Goal: Information Seeking & Learning: Learn about a topic

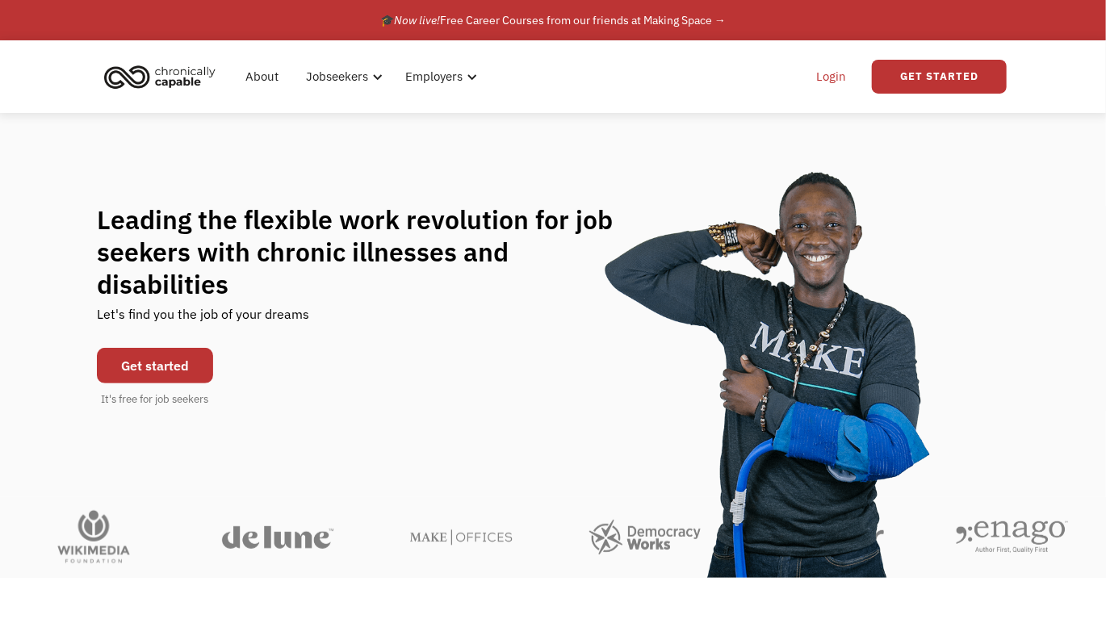
click at [835, 79] on link "Login" at bounding box center [830, 77] width 49 height 52
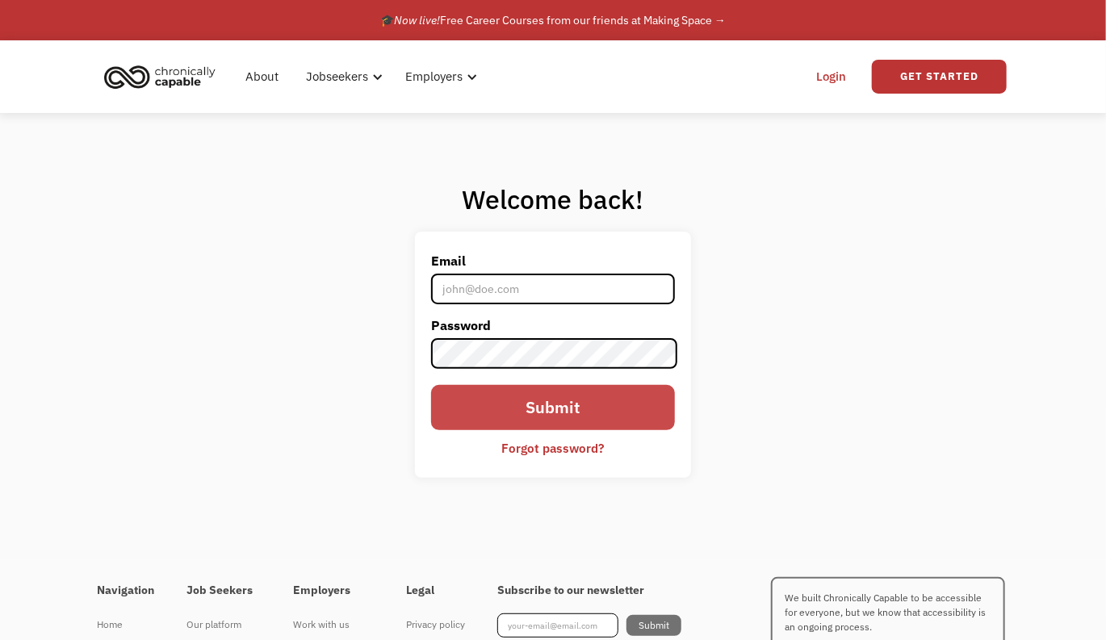
type input "kanikaagrawal@gmail.com"
click at [565, 419] on input "Submit" at bounding box center [553, 407] width 245 height 45
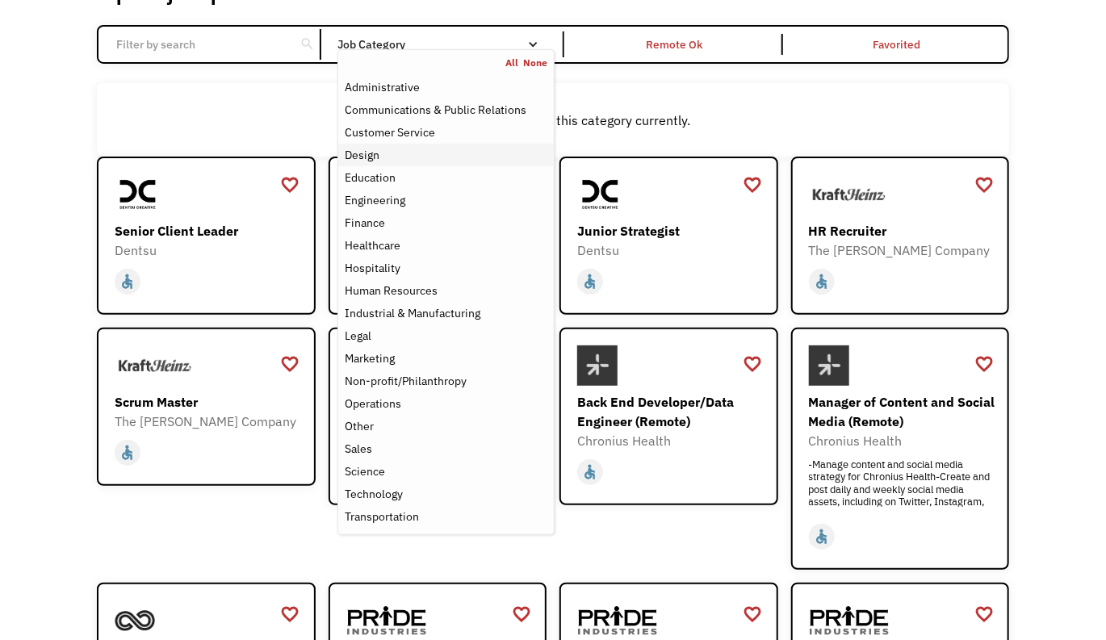
click at [547, 275] on link "Hospitality" at bounding box center [445, 268] width 215 height 23
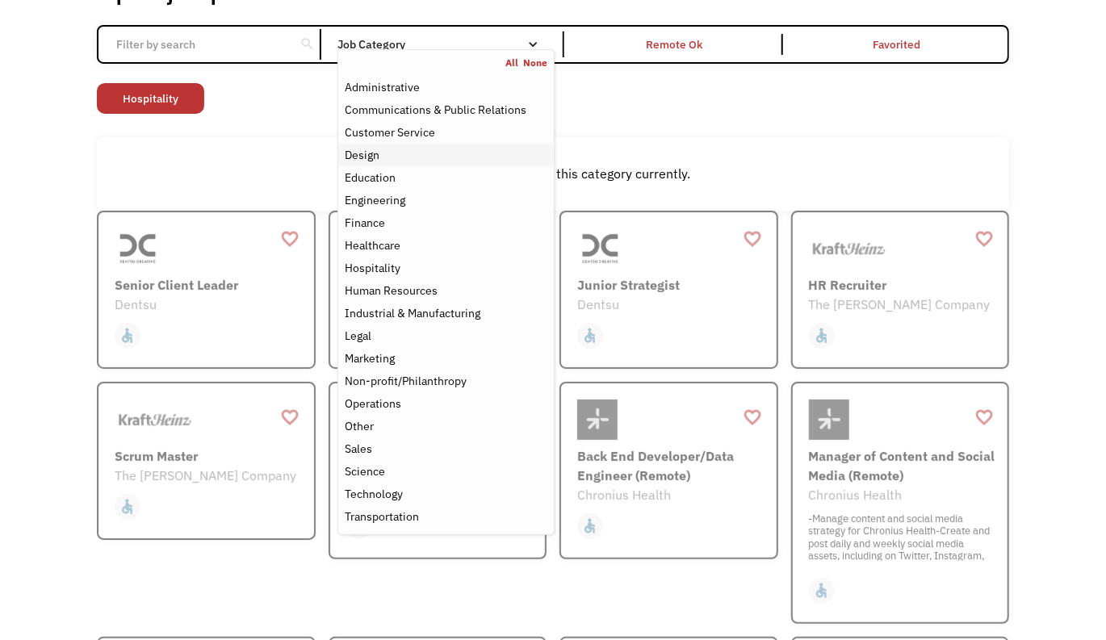
scroll to position [26, 0]
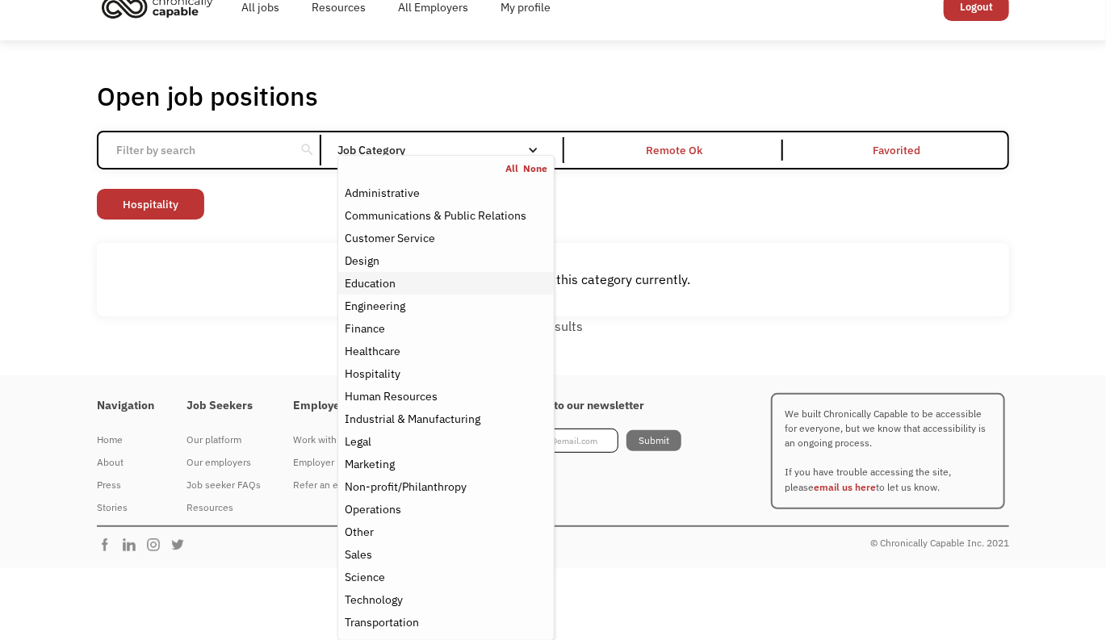
click at [377, 287] on div "Education" at bounding box center [370, 283] width 51 height 19
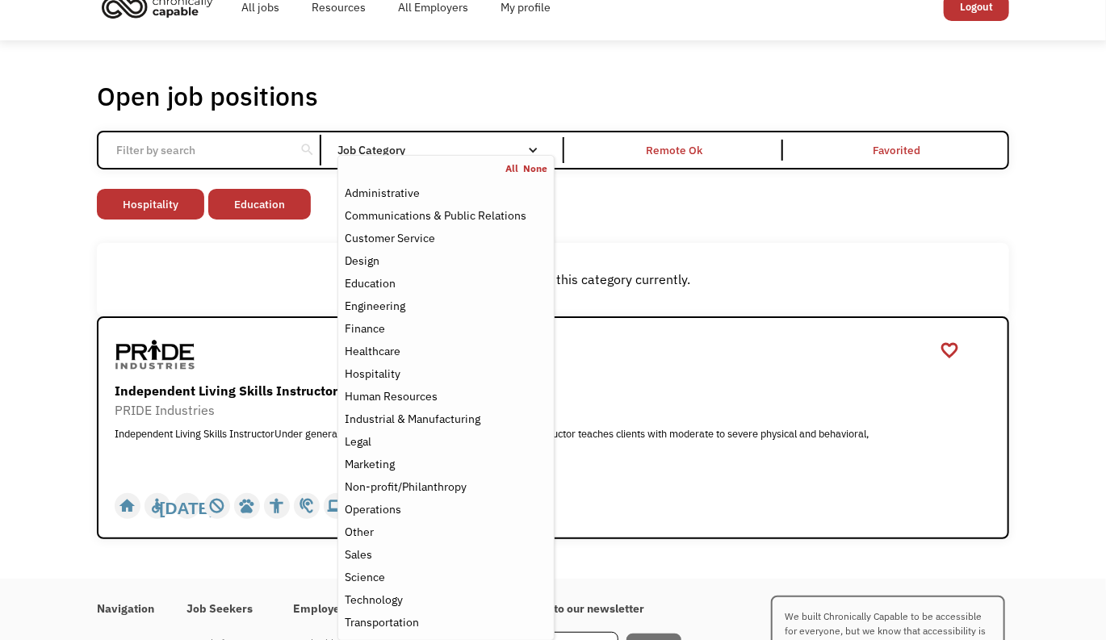
click at [277, 282] on div "There aren't any jobs in this category currently." at bounding box center [553, 279] width 896 height 19
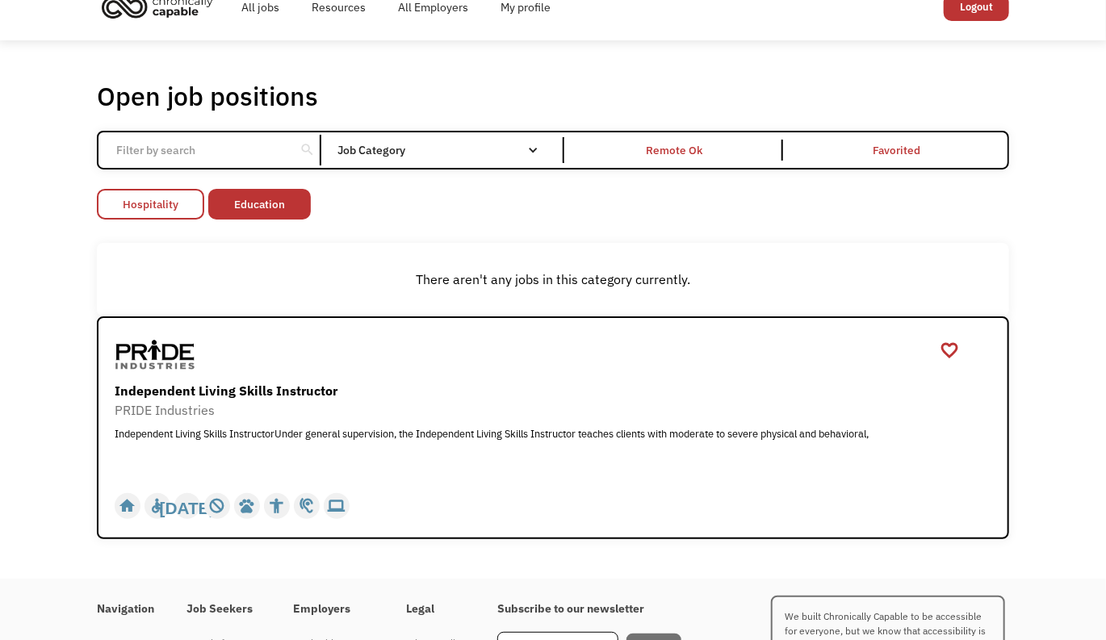
click at [151, 211] on link "Hospitality" at bounding box center [150, 204] width 107 height 31
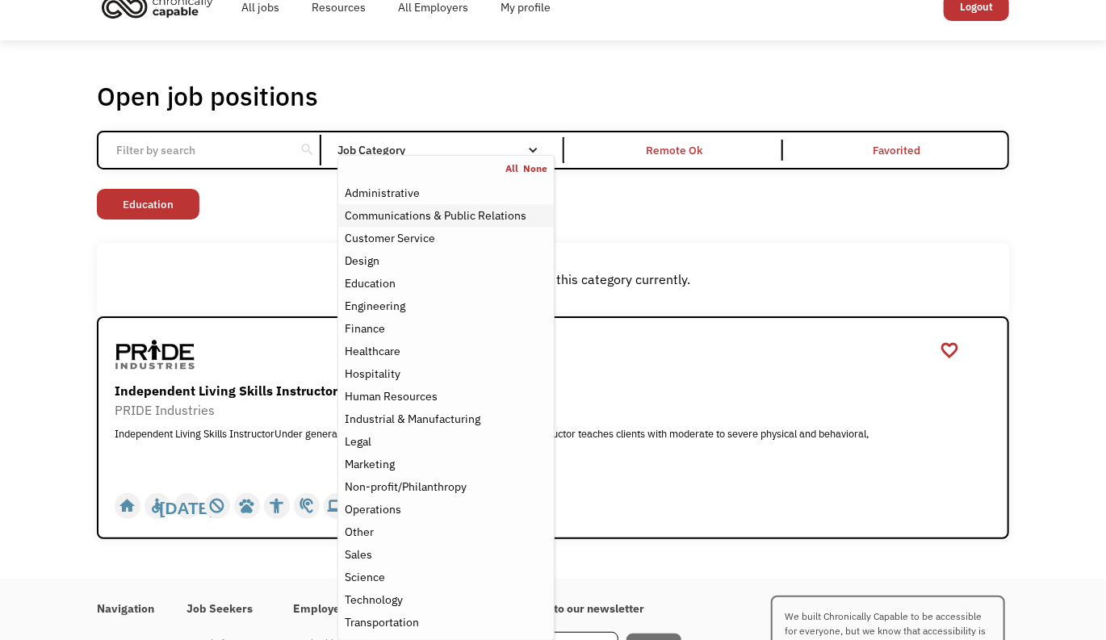
click at [418, 210] on div "Communications & Public Relations" at bounding box center [436, 215] width 182 height 19
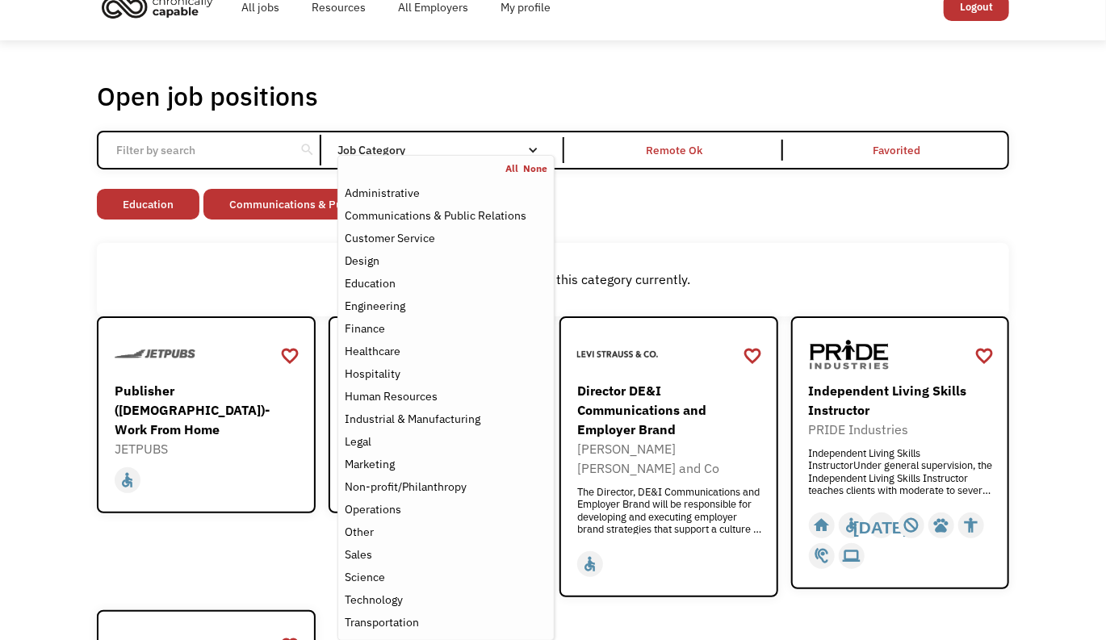
click at [1077, 245] on div "Open job positions You have X liked items Search search Filter by category Admi…" at bounding box center [553, 465] width 1106 height 851
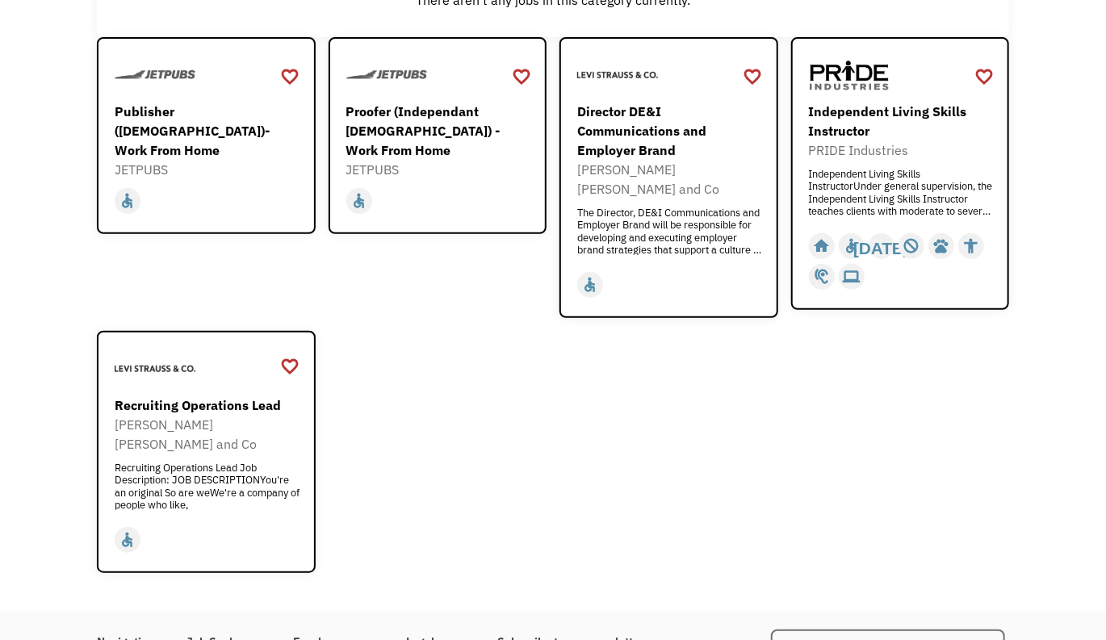
scroll to position [268, 0]
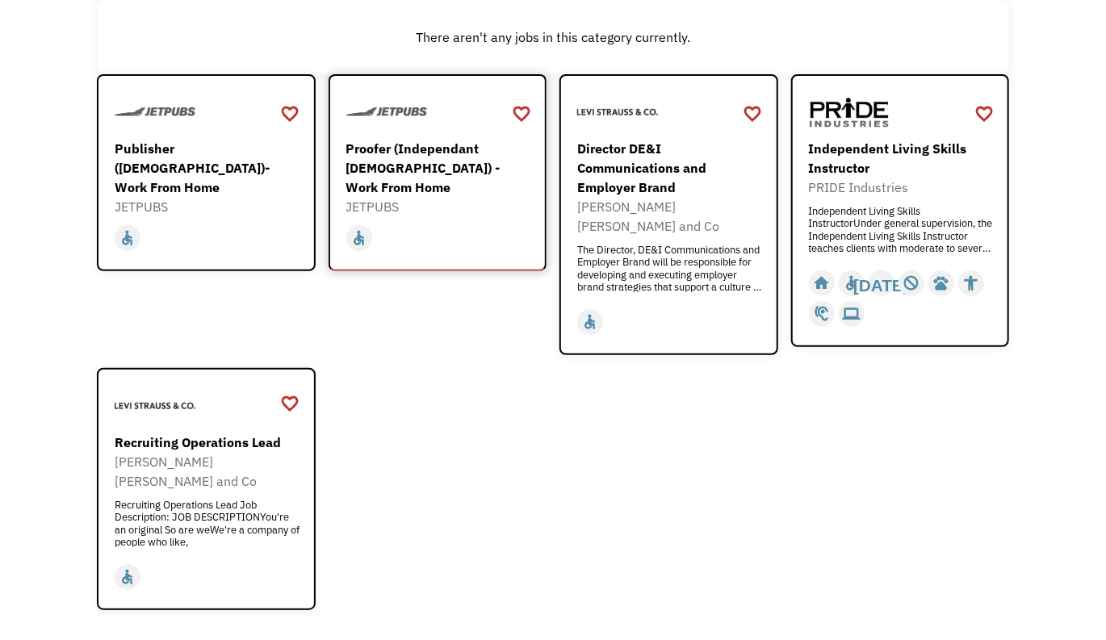
click at [429, 158] on div "Proofer (Independant [DEMOGRAPHIC_DATA]) - Work From Home" at bounding box center [439, 168] width 187 height 58
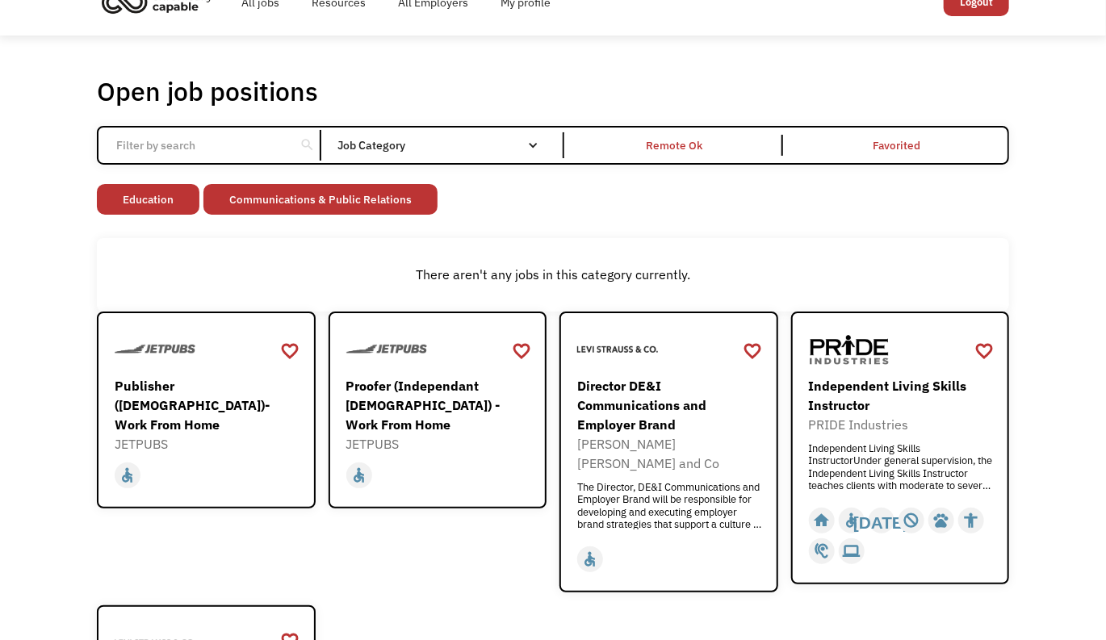
scroll to position [0, 0]
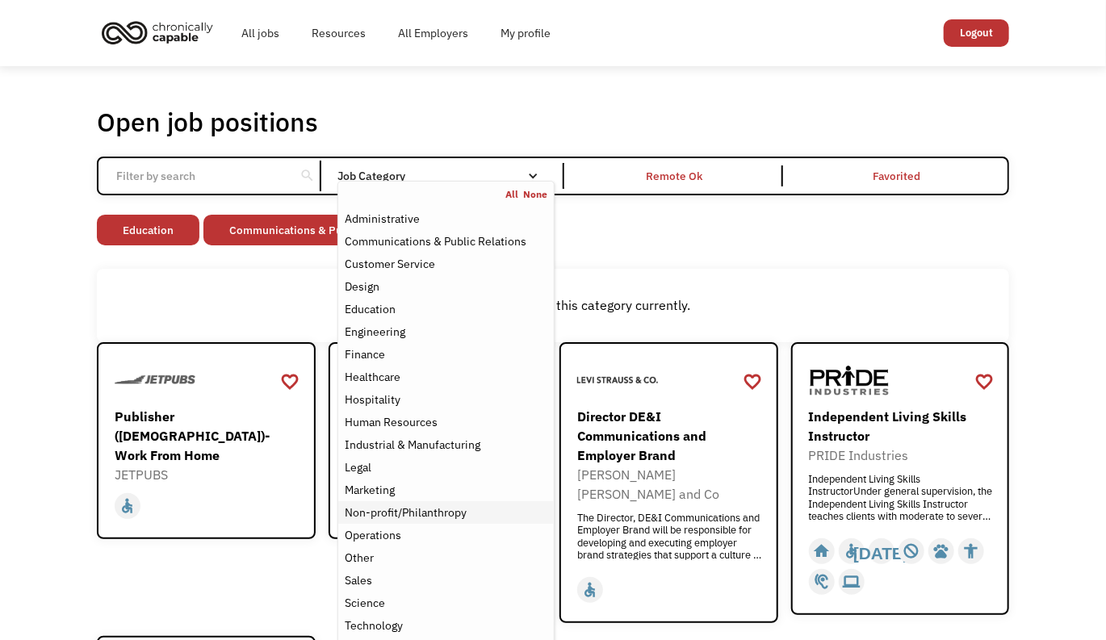
click at [383, 502] on link "Non-profit/Philanthropy" at bounding box center [445, 512] width 215 height 23
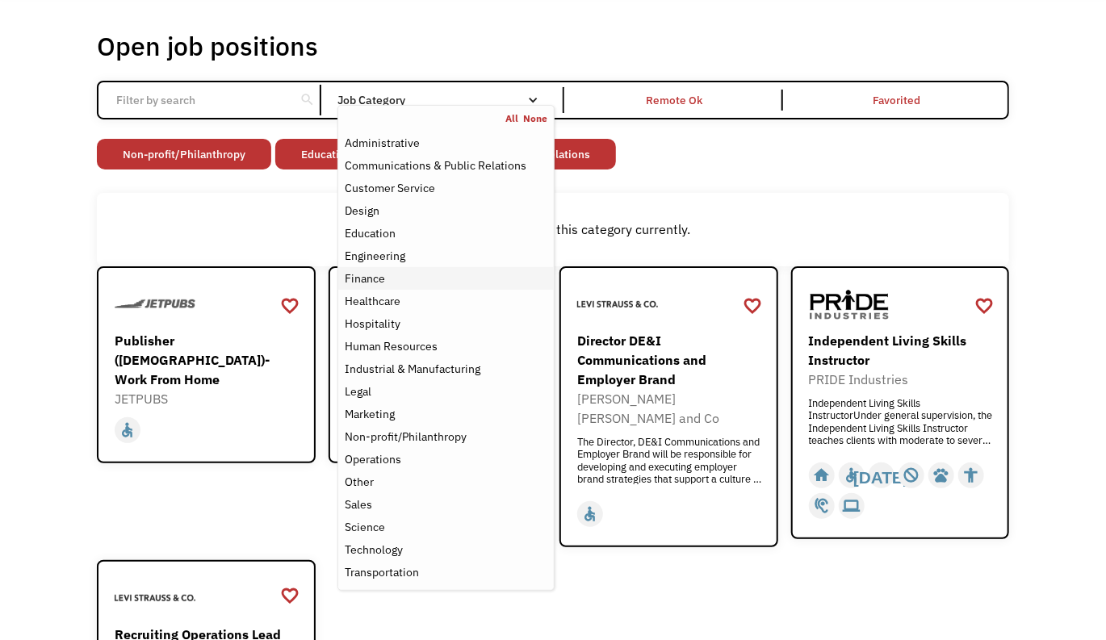
scroll to position [91, 0]
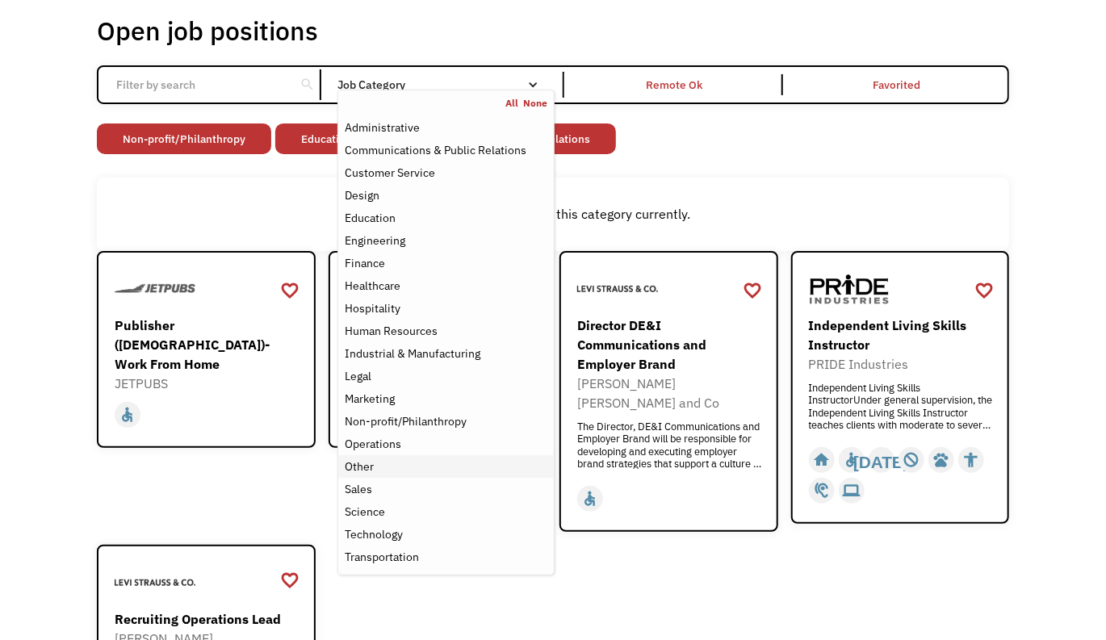
click at [372, 461] on div "Other" at bounding box center [359, 466] width 29 height 19
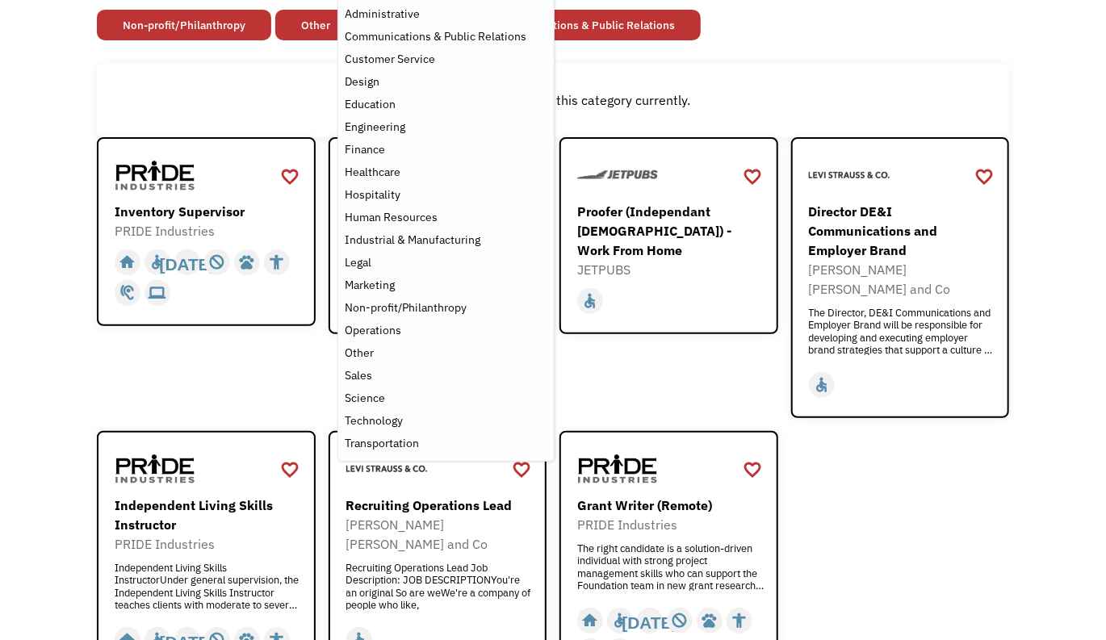
scroll to position [221, 0]
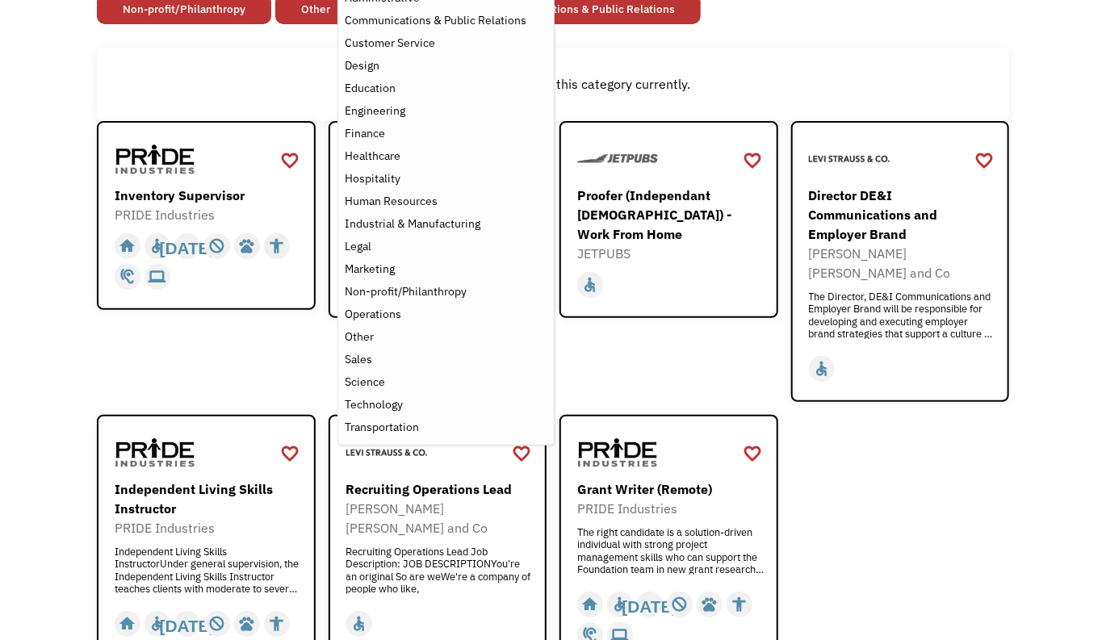
click at [929, 526] on div "favorite_border favorite Saving Senior Client Leader Dentsu https://join.smartr…" at bounding box center [553, 404] width 912 height 567
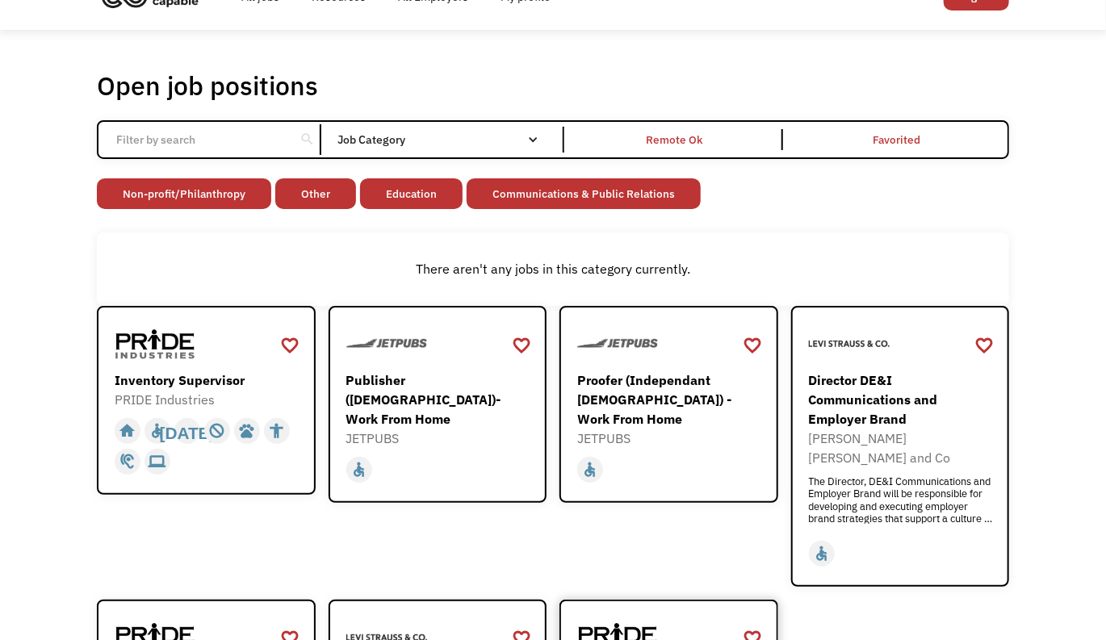
scroll to position [0, 0]
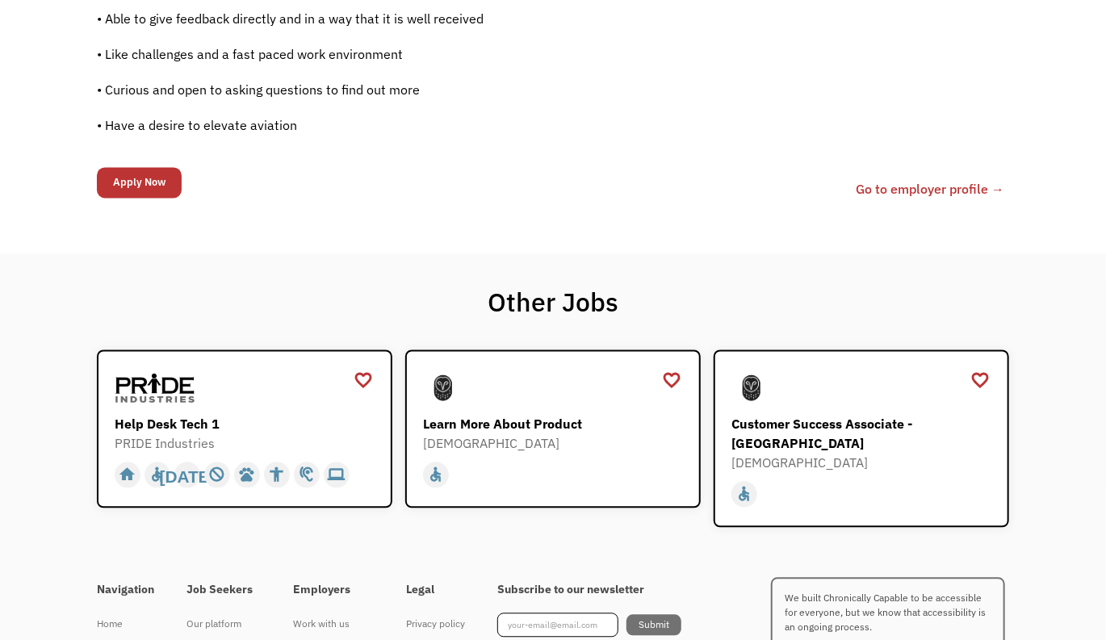
scroll to position [1382, 0]
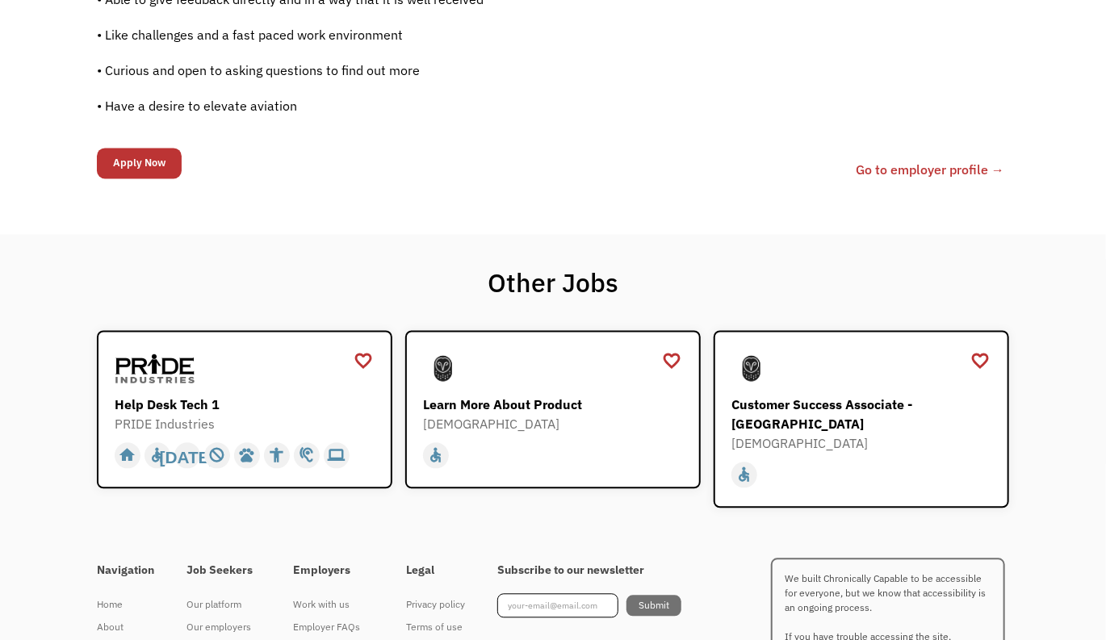
click at [416, 282] on h1 "Other Jobs" at bounding box center [553, 283] width 1106 height 32
